Goal: Information Seeking & Learning: Understand process/instructions

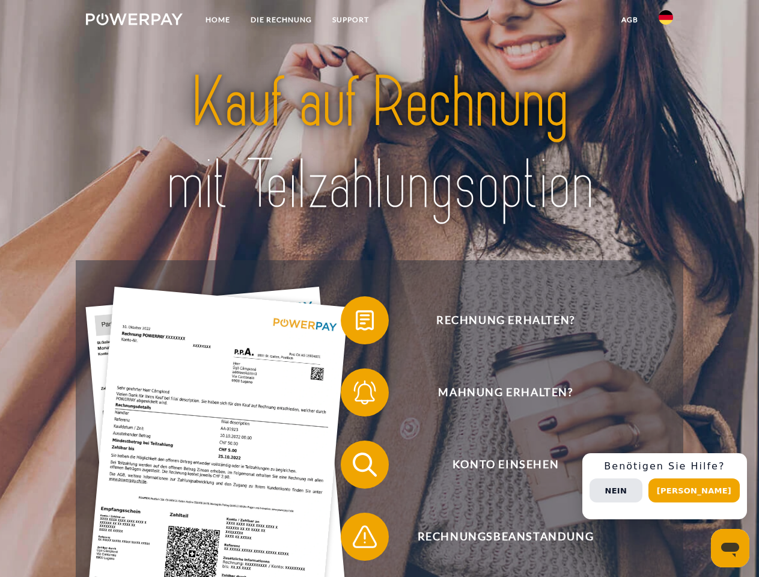
click at [134, 21] on img at bounding box center [134, 19] width 97 height 12
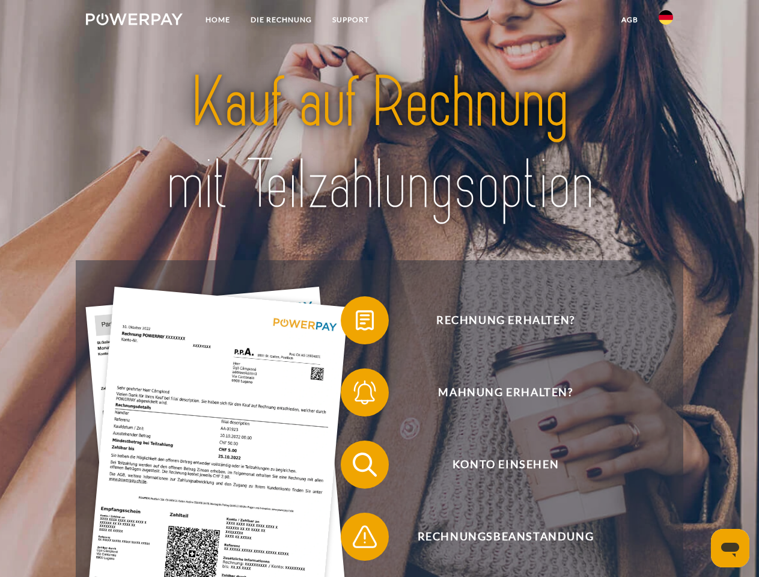
click at [666, 21] on img at bounding box center [666, 17] width 14 height 14
click at [629, 20] on link "agb" at bounding box center [629, 20] width 37 height 22
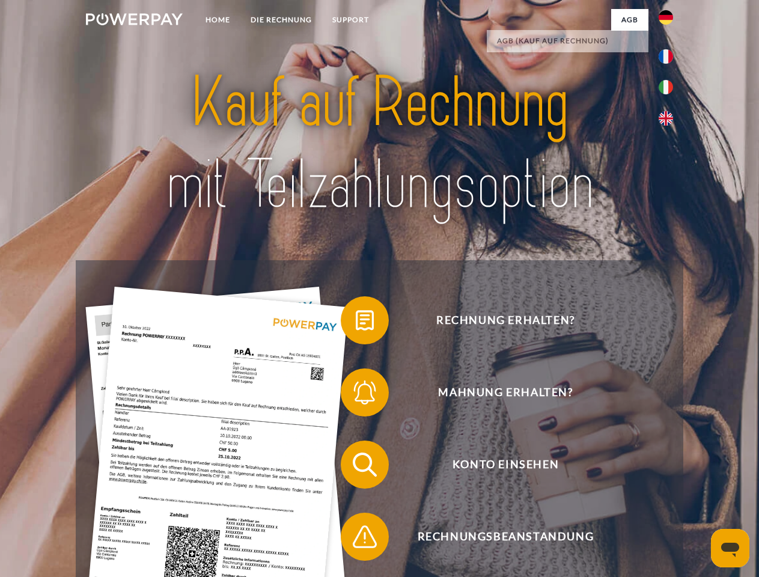
click at [356, 323] on span at bounding box center [347, 320] width 60 height 60
click at [356, 395] on span at bounding box center [347, 392] width 60 height 60
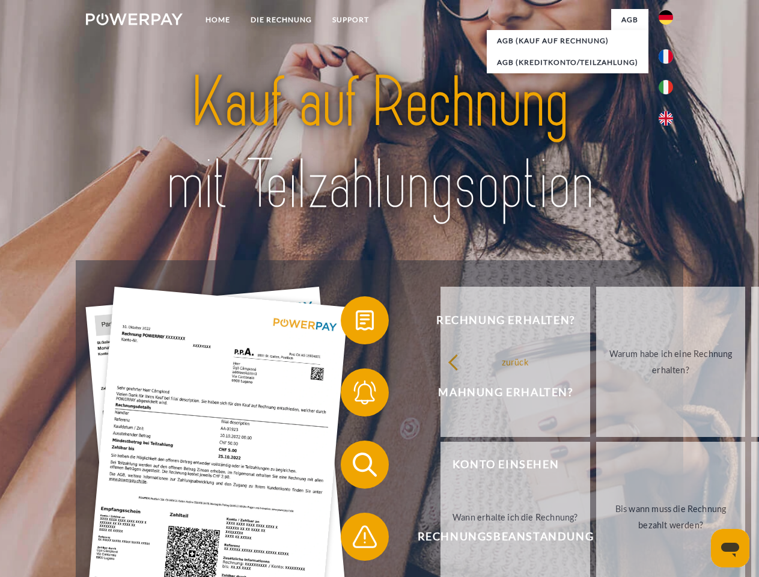
click at [596, 467] on link "Bis wann muss die Rechnung bezahlt werden?" at bounding box center [671, 517] width 150 height 150
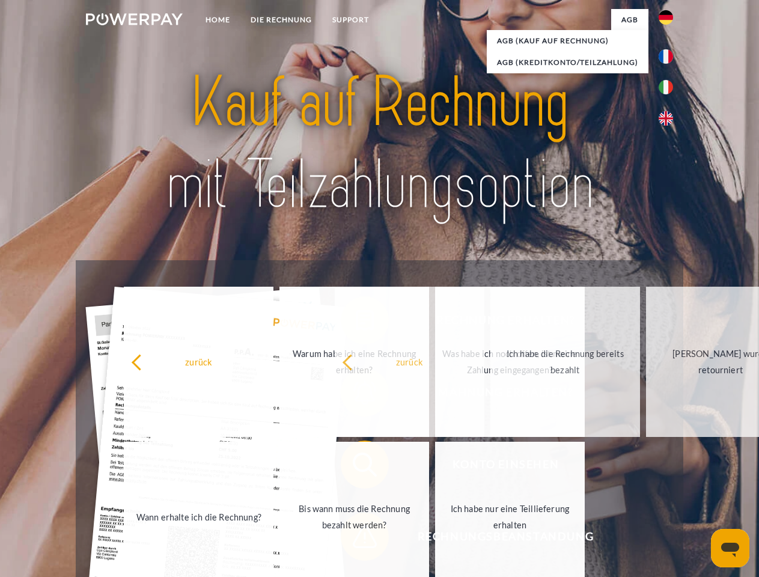
click at [356, 539] on span at bounding box center [347, 537] width 60 height 60
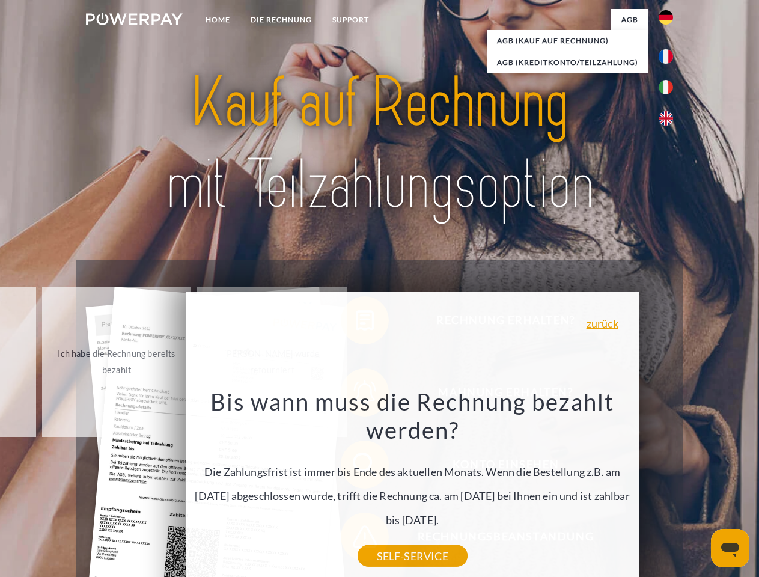
click at [669, 486] on div "Rechnung erhalten? Mahnung erhalten? Konto einsehen" at bounding box center [379, 500] width 607 height 481
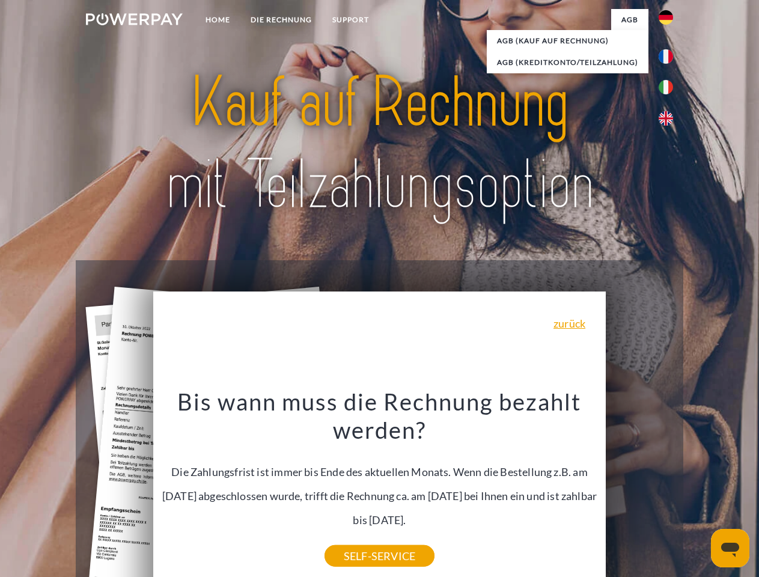
click at [640, 489] on span "Konto einsehen" at bounding box center [505, 465] width 295 height 48
click at [698, 491] on header "Home DIE RECHNUNG SUPPORT" at bounding box center [379, 415] width 759 height 830
